Goal: Browse casually

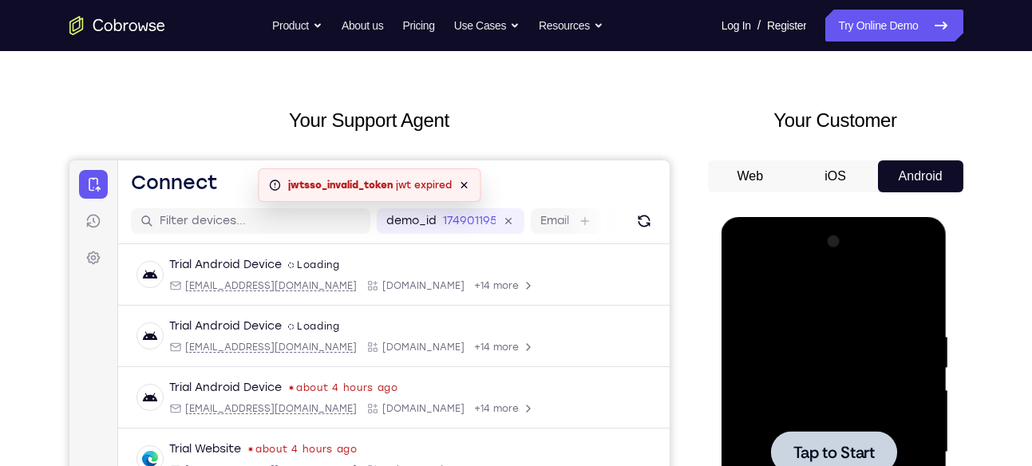
click at [871, 436] on div at bounding box center [834, 452] width 126 height 42
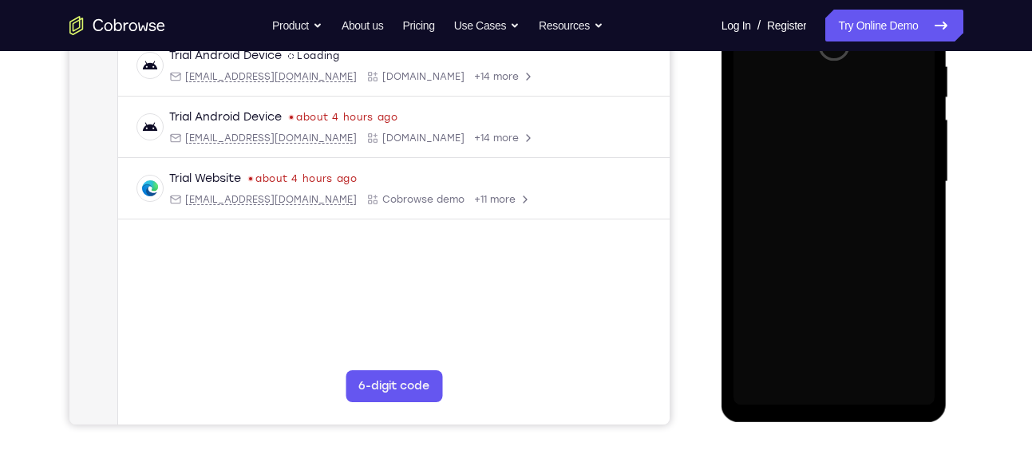
scroll to position [318, 0]
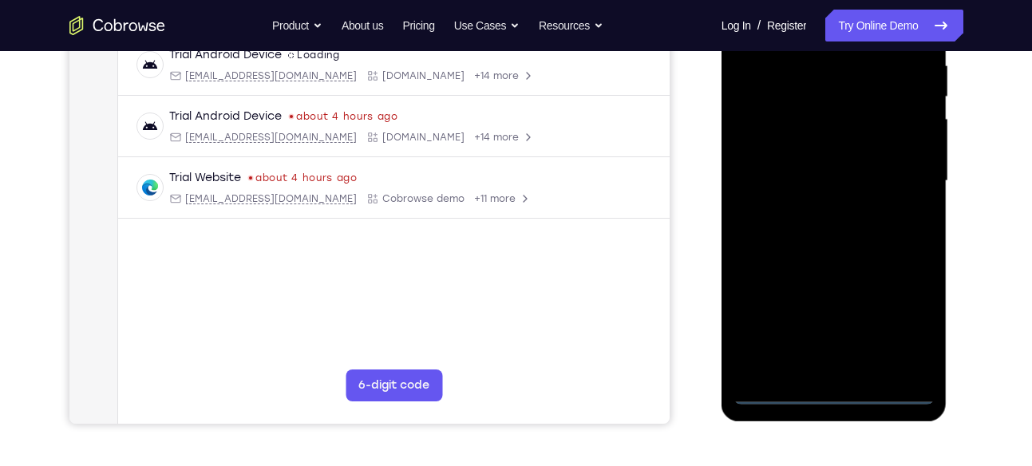
click at [832, 390] on div at bounding box center [833, 181] width 201 height 447
click at [919, 310] on div at bounding box center [833, 181] width 201 height 447
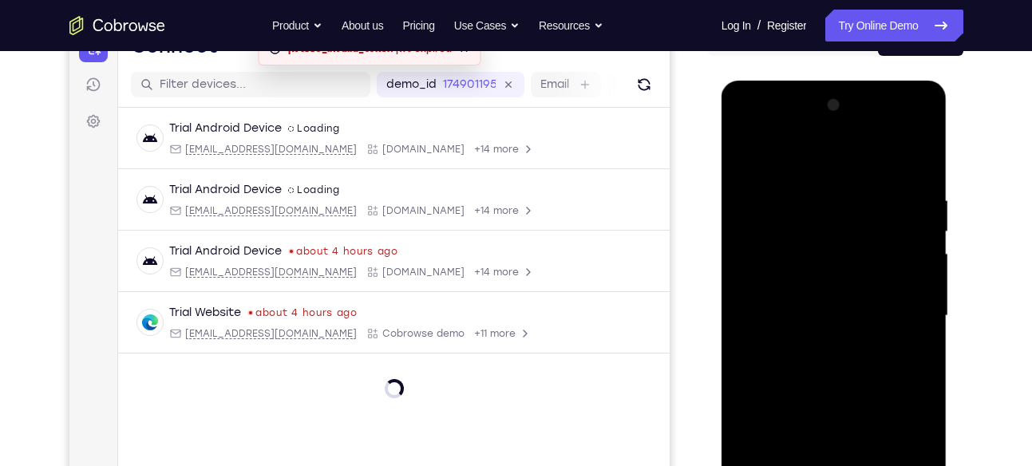
scroll to position [183, 0]
click at [775, 164] on div at bounding box center [833, 316] width 201 height 447
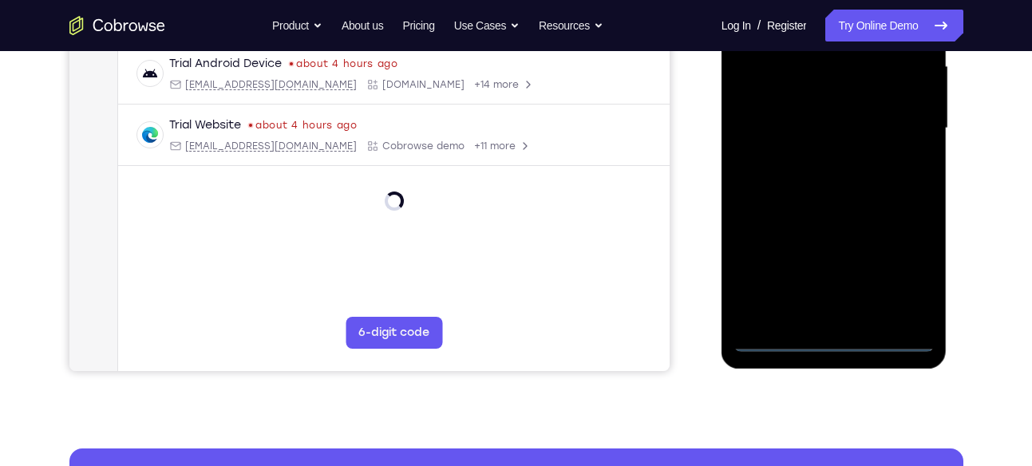
scroll to position [372, 0]
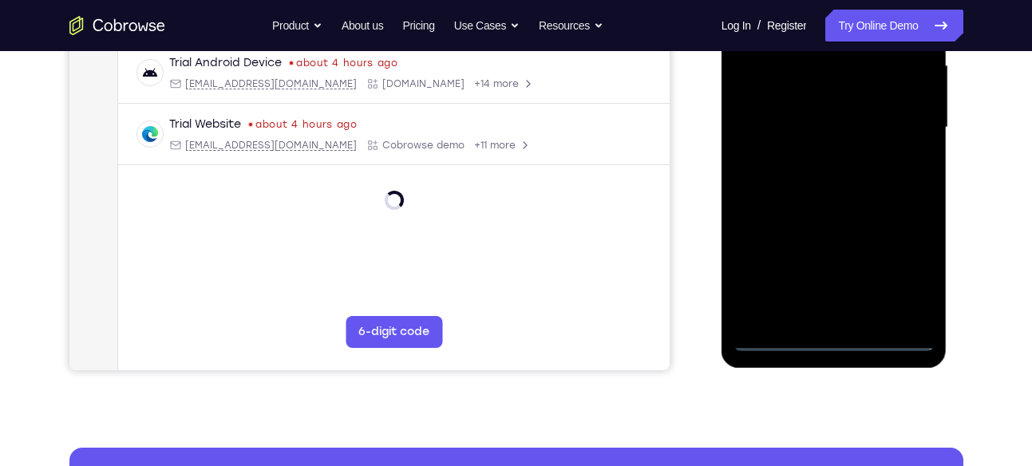
click at [900, 129] on div at bounding box center [833, 127] width 201 height 447
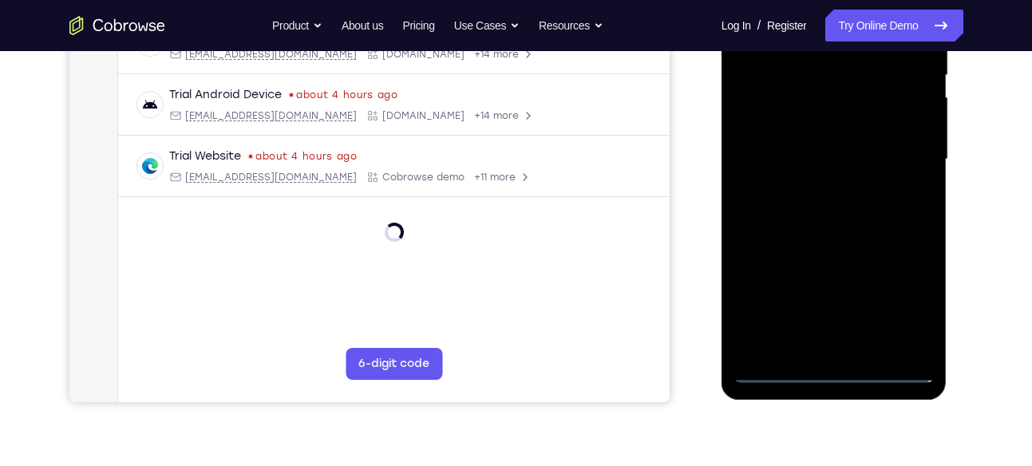
scroll to position [321, 0]
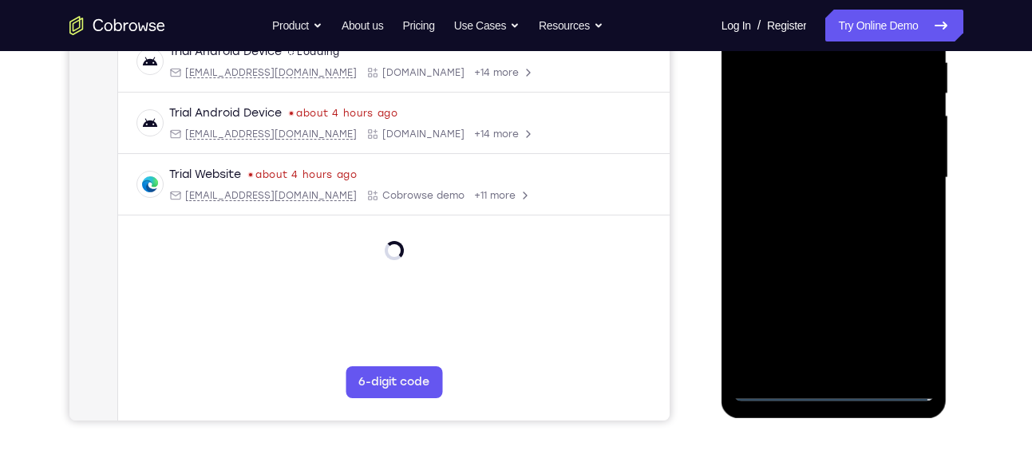
click at [814, 198] on div at bounding box center [833, 178] width 201 height 447
click at [805, 159] on div at bounding box center [833, 178] width 201 height 447
click at [774, 178] on div at bounding box center [833, 178] width 201 height 447
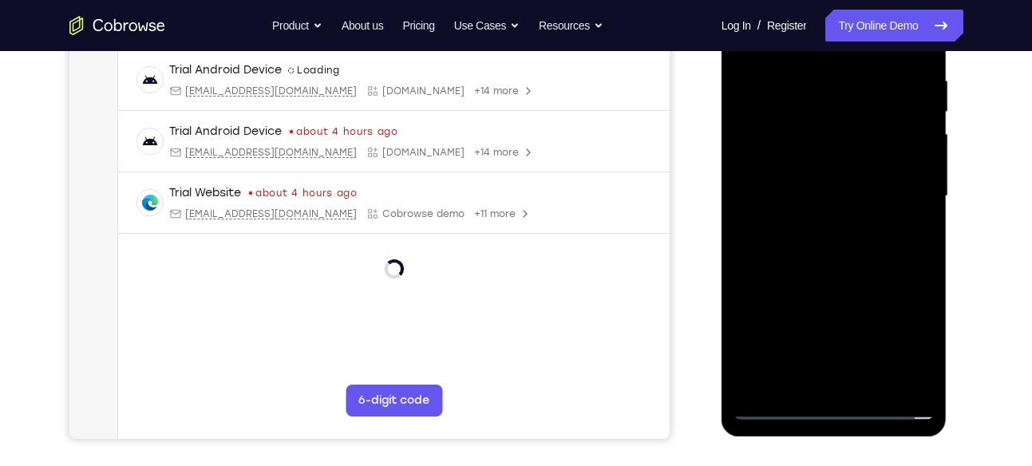
scroll to position [304, 0]
click at [857, 272] on div at bounding box center [833, 195] width 201 height 447
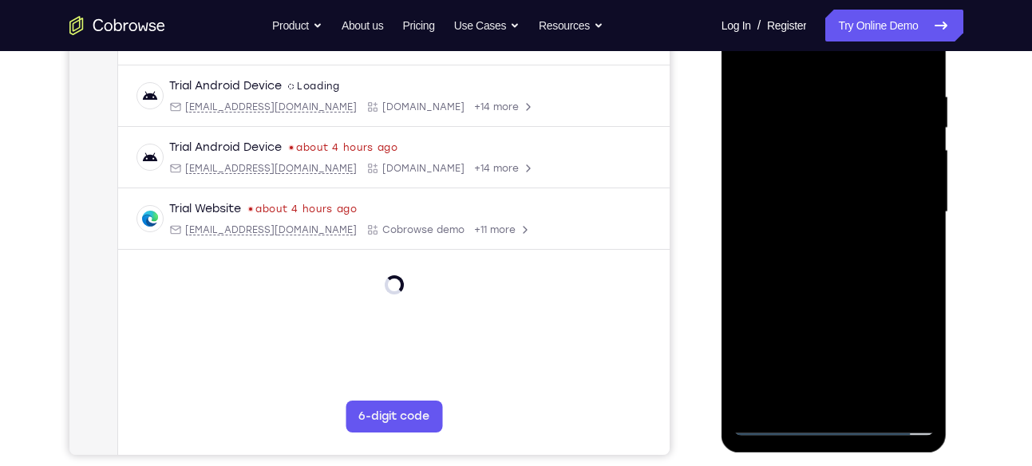
scroll to position [282, 0]
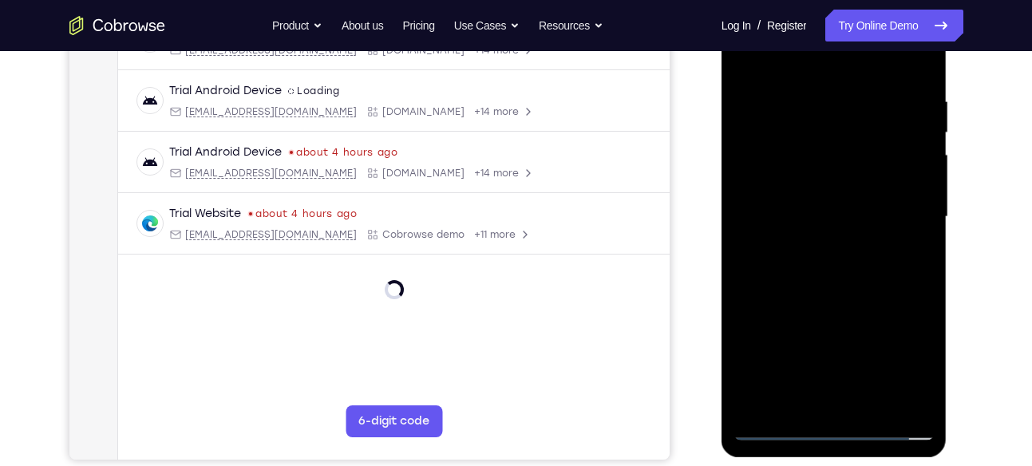
click at [805, 101] on div at bounding box center [833, 217] width 201 height 447
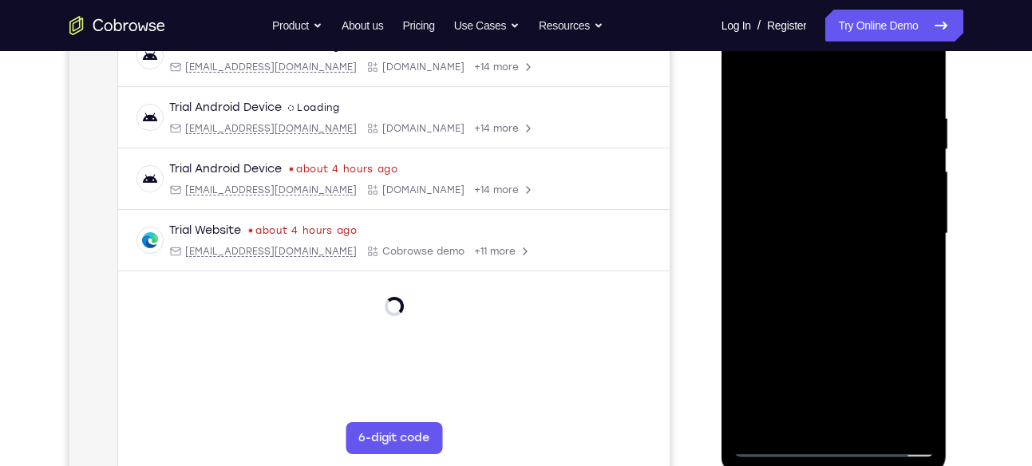
scroll to position [265, 0]
click at [901, 156] on div at bounding box center [833, 234] width 201 height 447
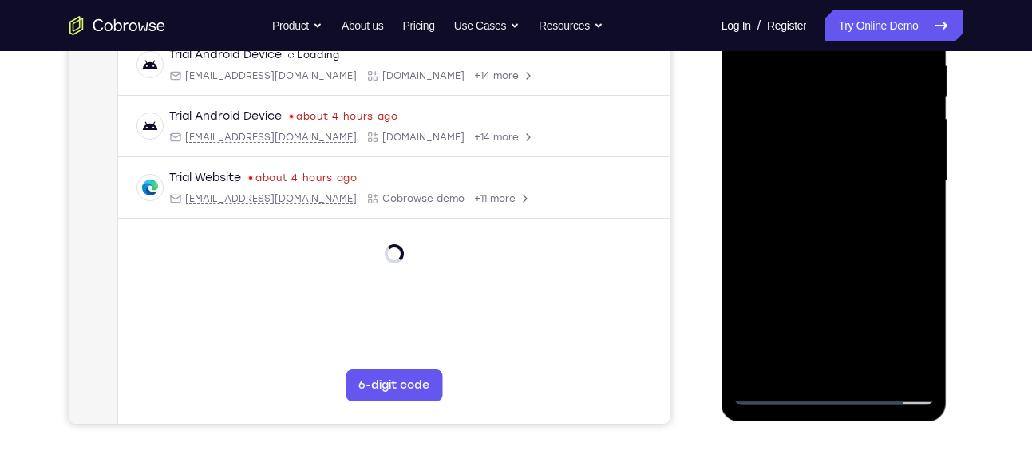
scroll to position [359, 0]
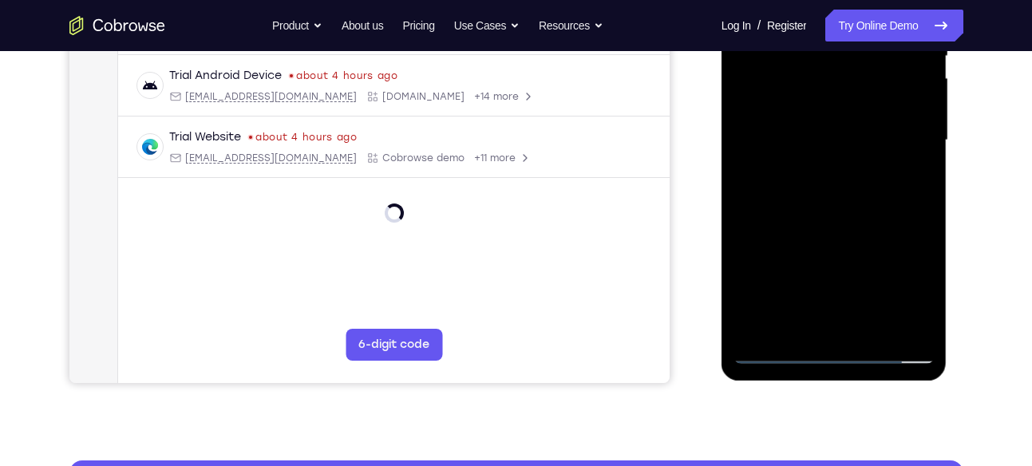
click at [740, 159] on div at bounding box center [833, 140] width 201 height 447
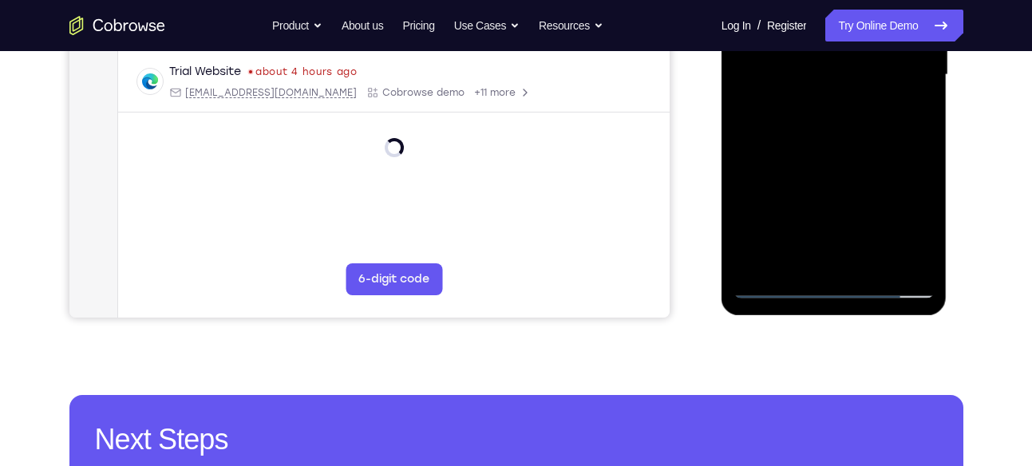
scroll to position [426, 0]
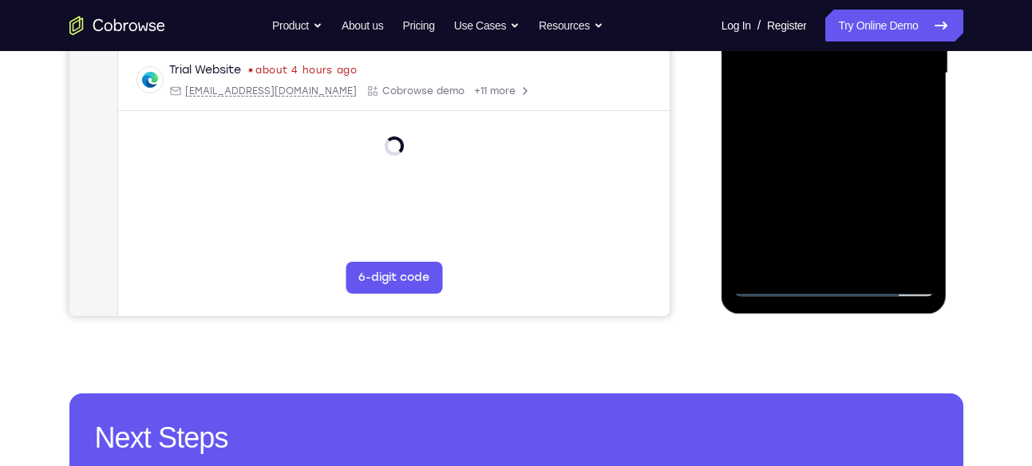
click at [899, 258] on div at bounding box center [833, 73] width 201 height 447
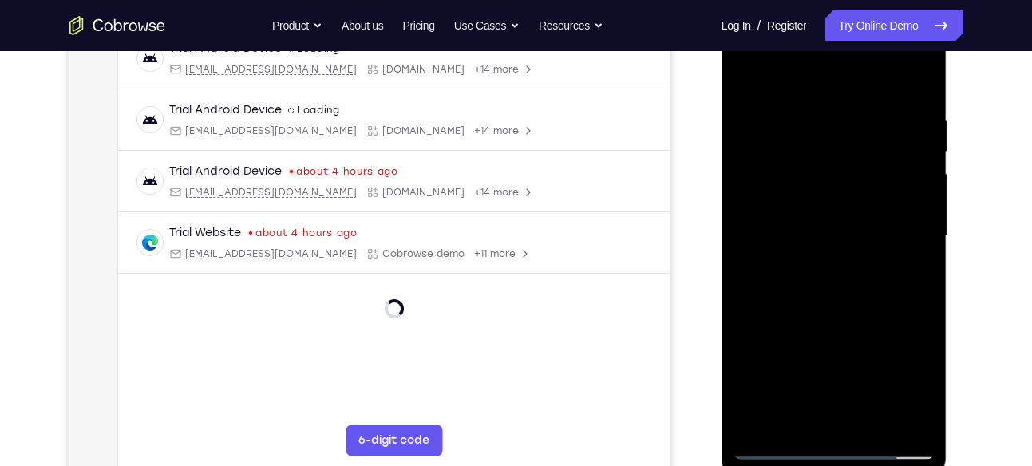
scroll to position [262, 0]
click at [920, 120] on div at bounding box center [833, 237] width 201 height 447
click at [909, 81] on div at bounding box center [833, 237] width 201 height 447
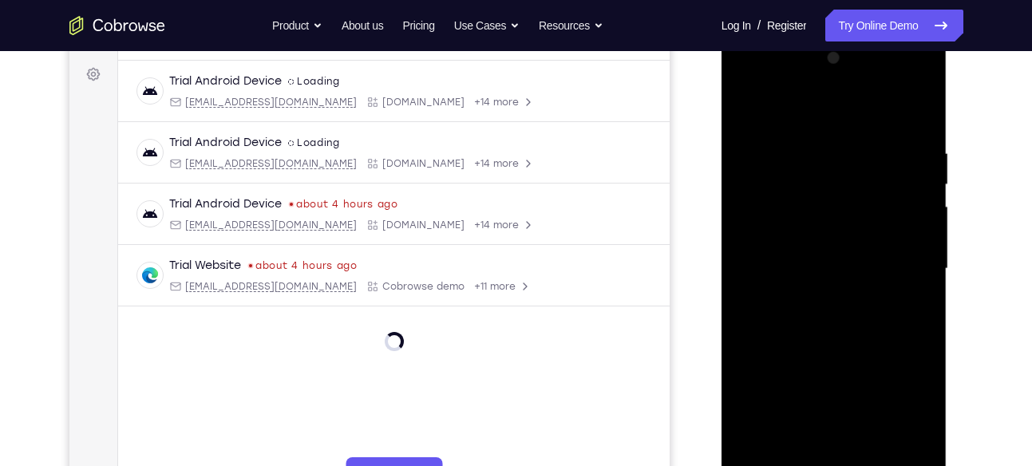
scroll to position [227, 0]
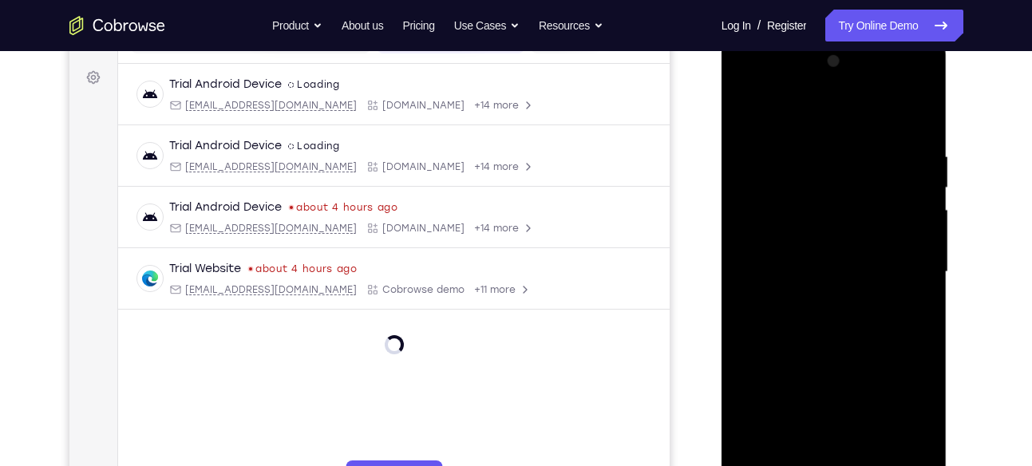
click at [917, 115] on div at bounding box center [833, 272] width 201 height 447
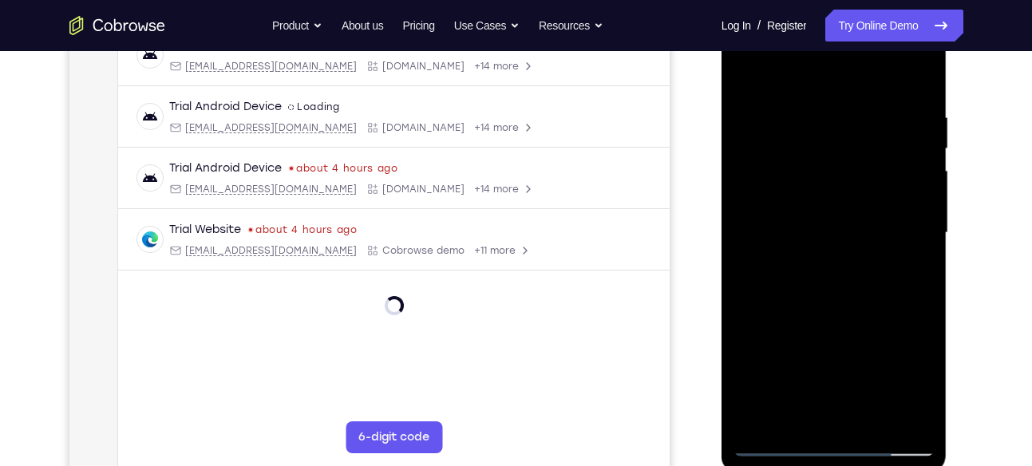
scroll to position [268, 0]
click at [870, 414] on div at bounding box center [833, 231] width 201 height 447
click at [811, 321] on div at bounding box center [833, 231] width 201 height 447
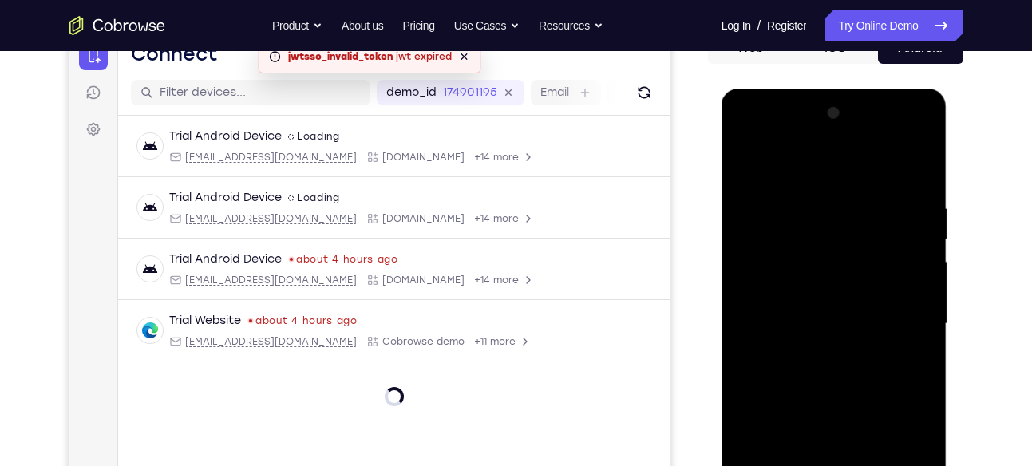
scroll to position [175, 0]
click at [749, 163] on div at bounding box center [833, 324] width 201 height 447
click at [860, 195] on div at bounding box center [833, 324] width 201 height 447
click at [923, 173] on div at bounding box center [833, 324] width 201 height 447
click at [908, 183] on div at bounding box center [833, 324] width 201 height 447
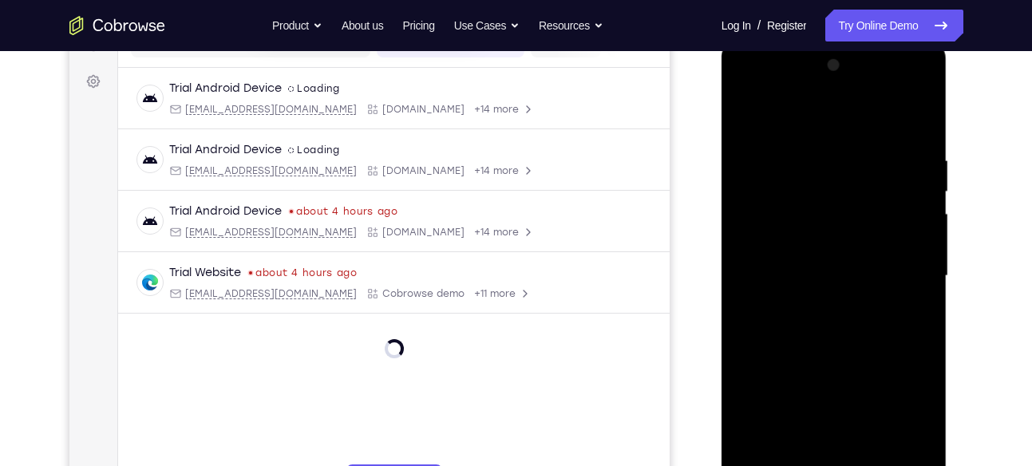
scroll to position [243, 0]
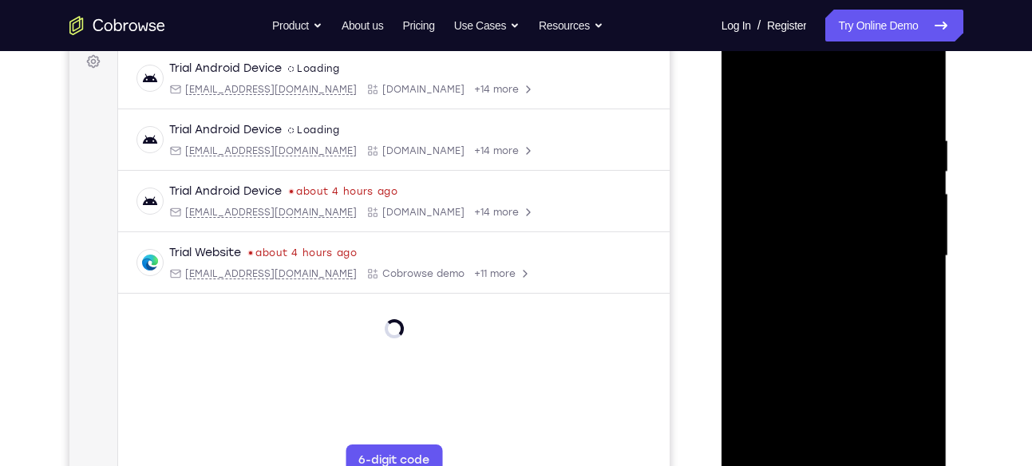
click at [922, 191] on div at bounding box center [833, 256] width 201 height 447
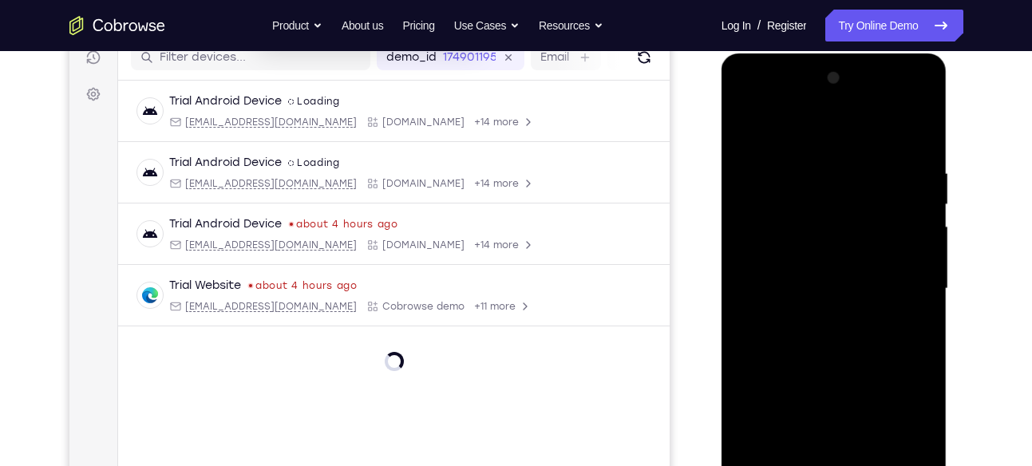
scroll to position [210, 0]
click at [912, 142] on div at bounding box center [833, 289] width 201 height 447
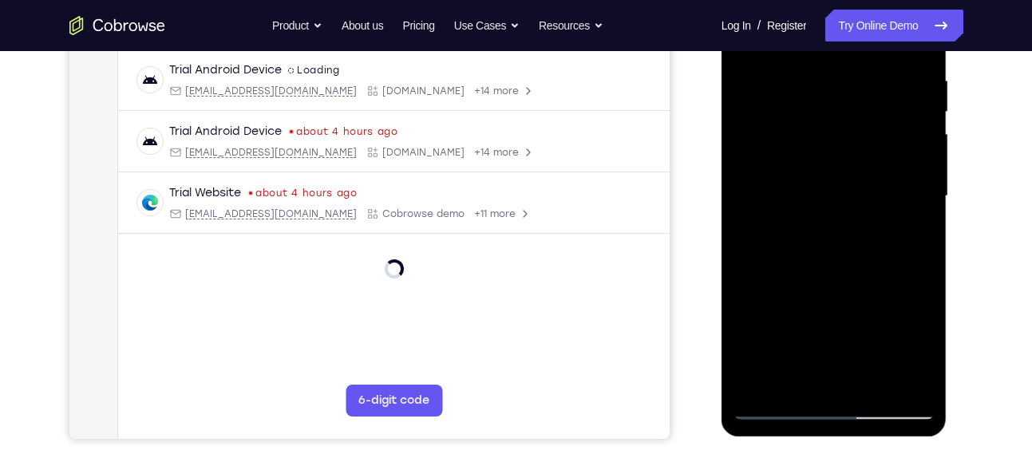
scroll to position [304, 0]
drag, startPoint x: 859, startPoint y: 264, endPoint x: 850, endPoint y: 19, distance: 245.1
click at [850, 19] on div at bounding box center [833, 195] width 201 height 447
drag, startPoint x: 852, startPoint y: 315, endPoint x: 839, endPoint y: 115, distance: 200.6
click at [839, 115] on div at bounding box center [833, 195] width 201 height 447
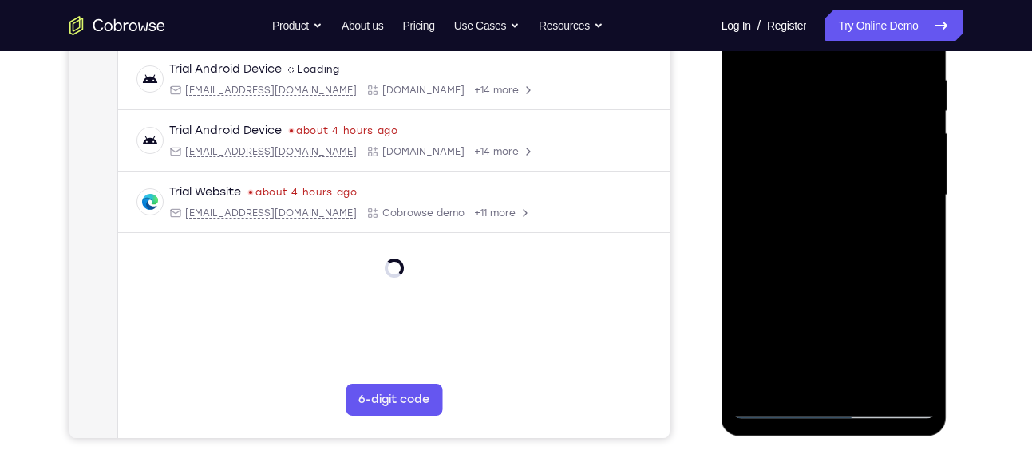
click at [759, 377] on div at bounding box center [833, 195] width 201 height 447
